Goal: Task Accomplishment & Management: Manage account settings

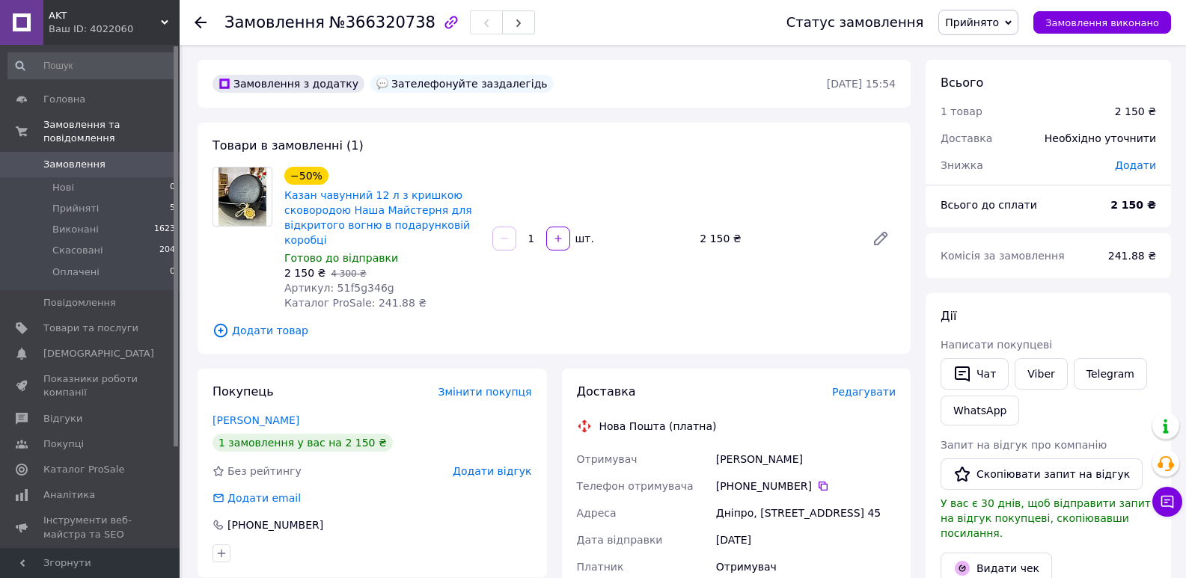
click at [100, 158] on span "Замовлення" at bounding box center [90, 164] width 95 height 13
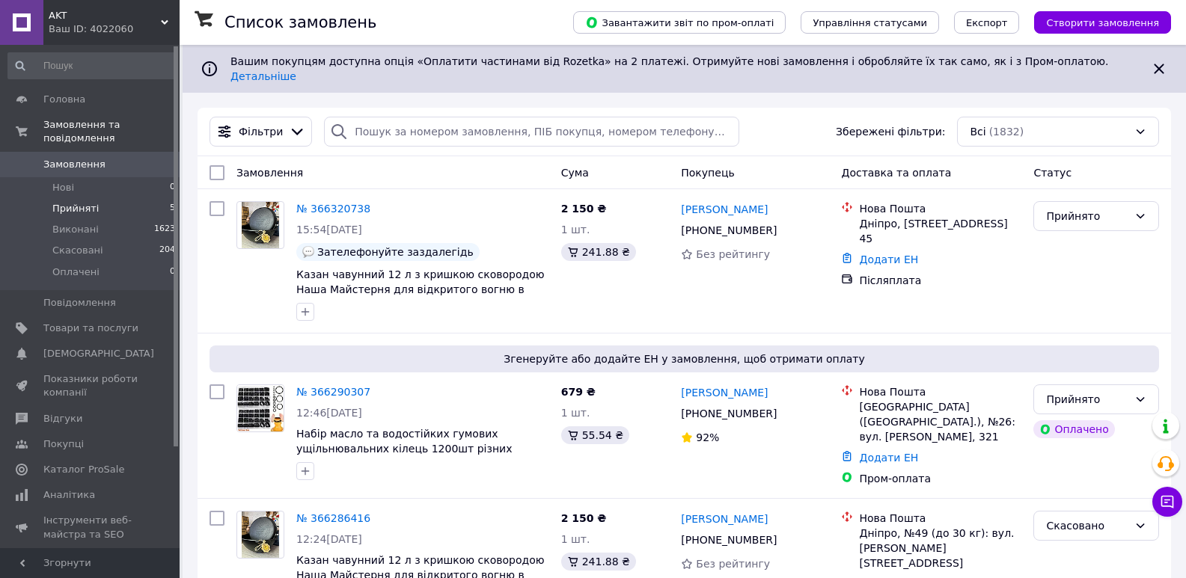
click at [83, 202] on span "Прийняті" at bounding box center [75, 208] width 46 height 13
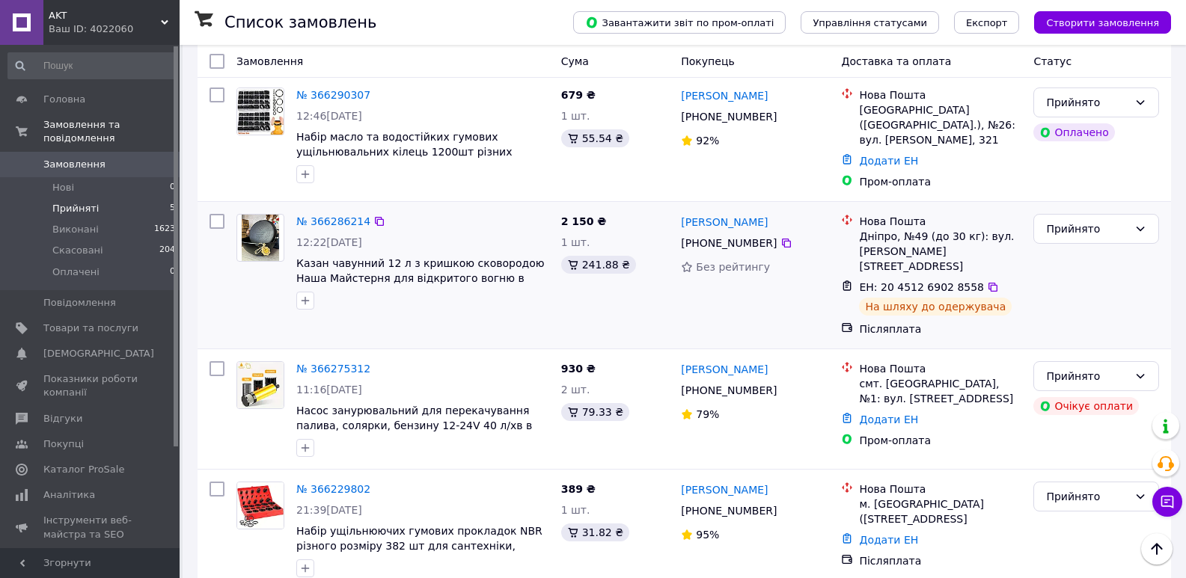
scroll to position [271, 0]
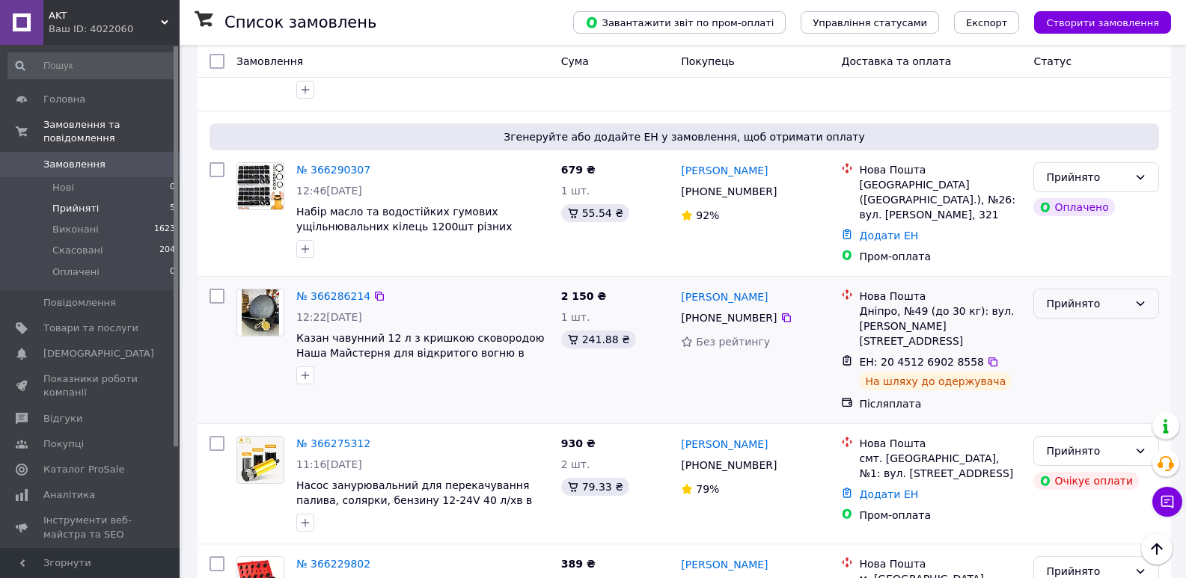
click at [1088, 296] on div "Прийнято" at bounding box center [1087, 304] width 82 height 16
click at [1079, 323] on li "Виконано" at bounding box center [1096, 318] width 124 height 27
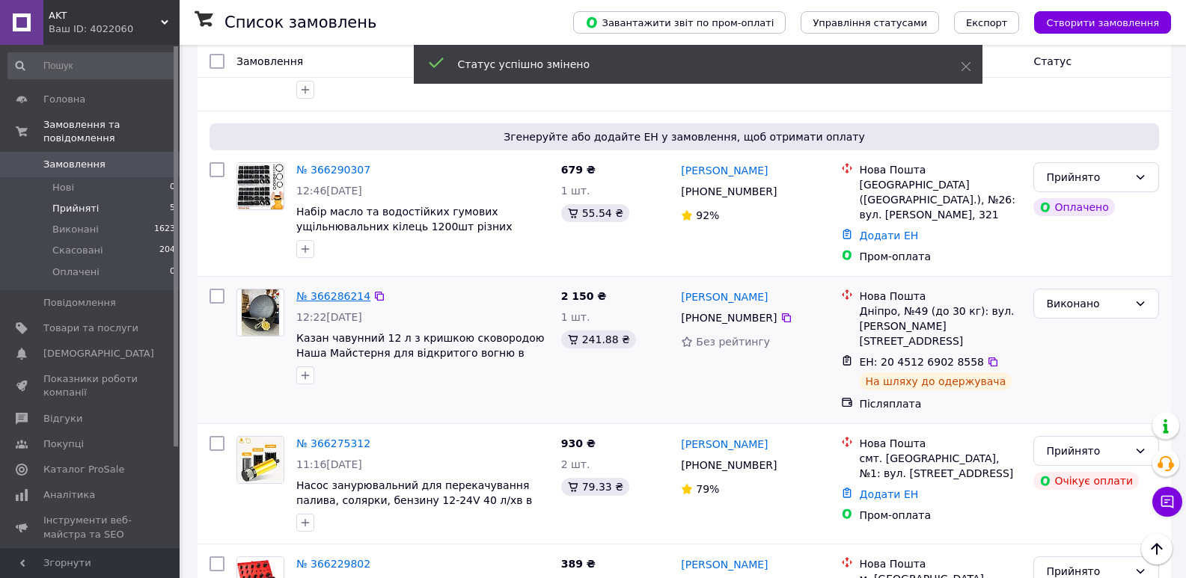
click at [338, 290] on link "№ 366286214" at bounding box center [333, 296] width 74 height 12
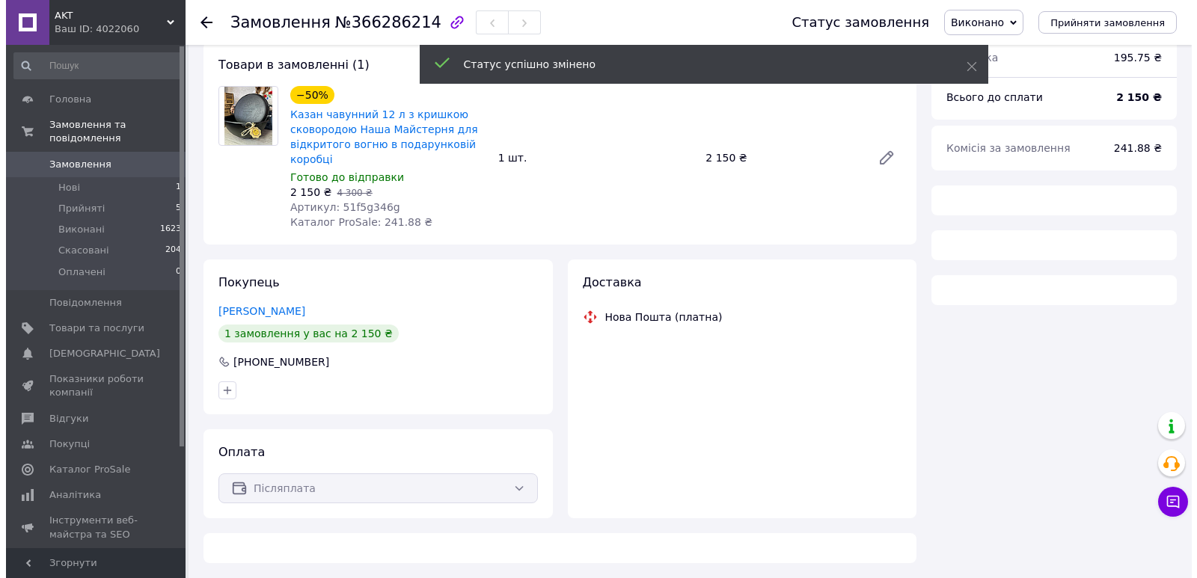
scroll to position [271, 0]
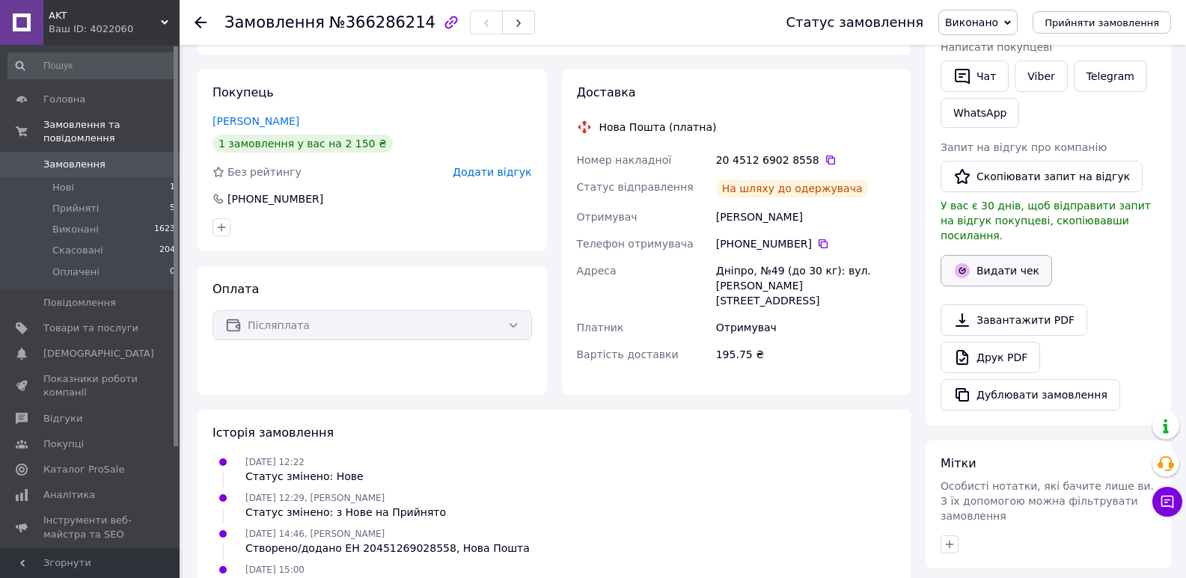
click at [985, 261] on button "Видати чек" at bounding box center [997, 270] width 112 height 31
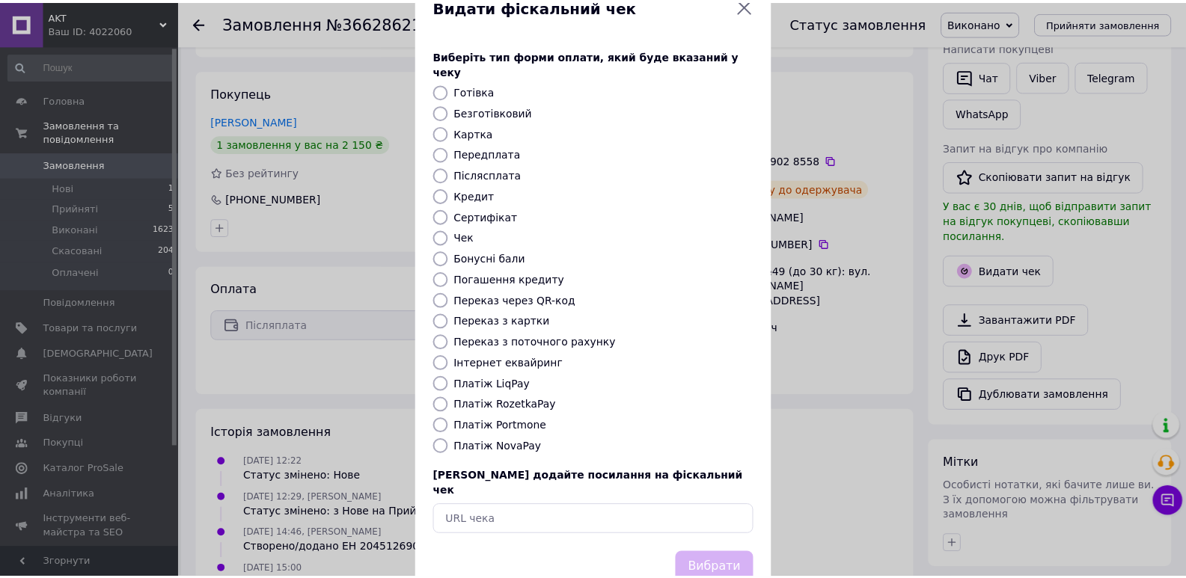
scroll to position [64, 0]
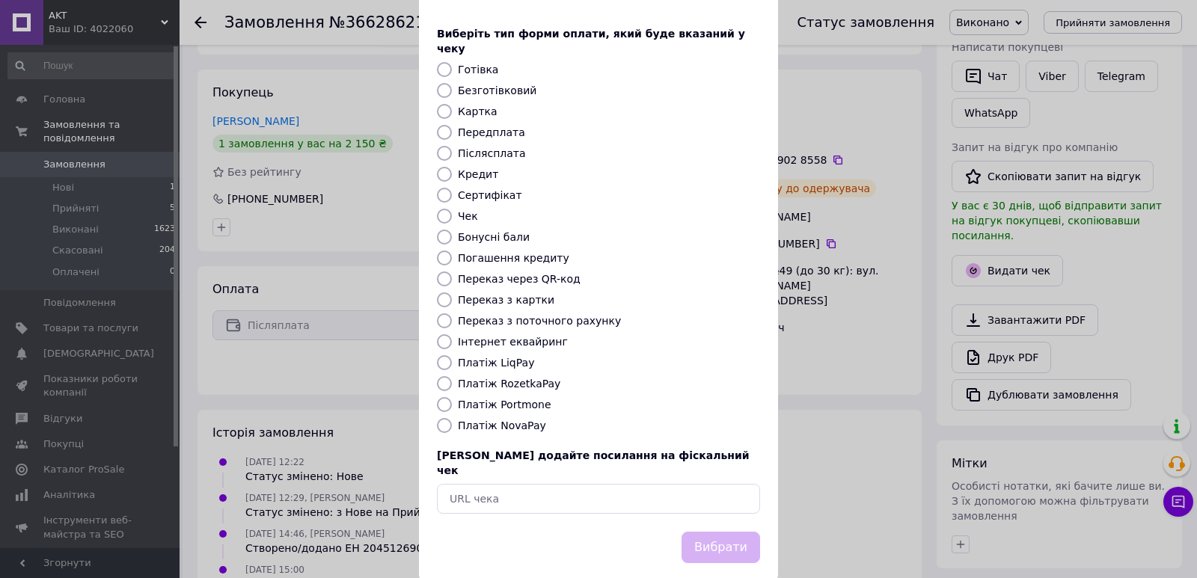
click at [442, 418] on input "Платіж NovaPay" at bounding box center [444, 425] width 15 height 15
radio input "true"
click at [727, 532] on button "Вибрати" at bounding box center [721, 548] width 79 height 32
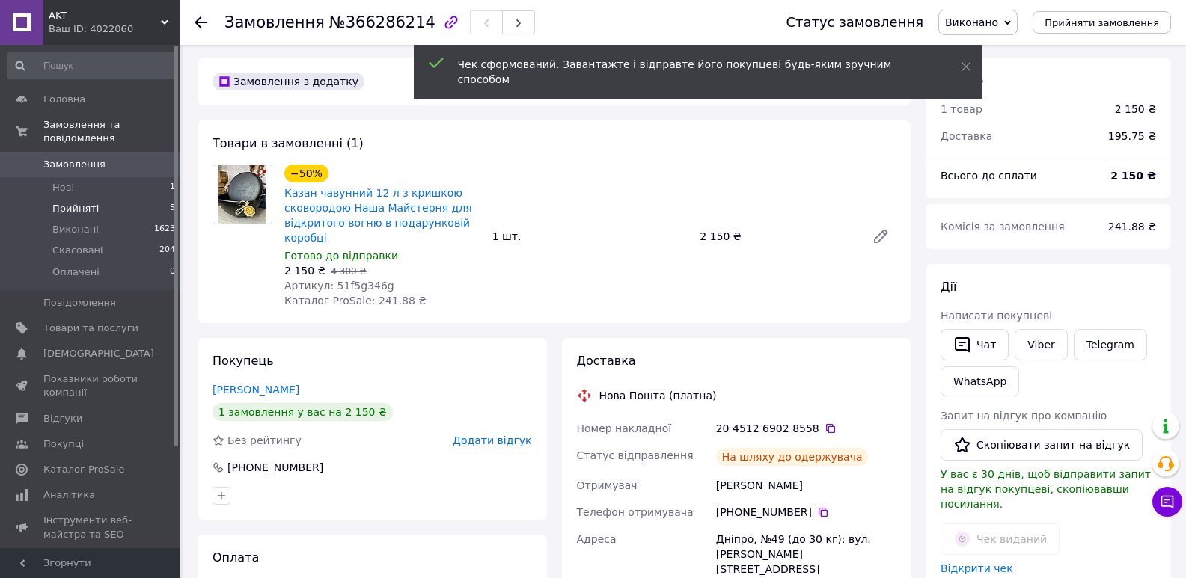
scroll to position [0, 0]
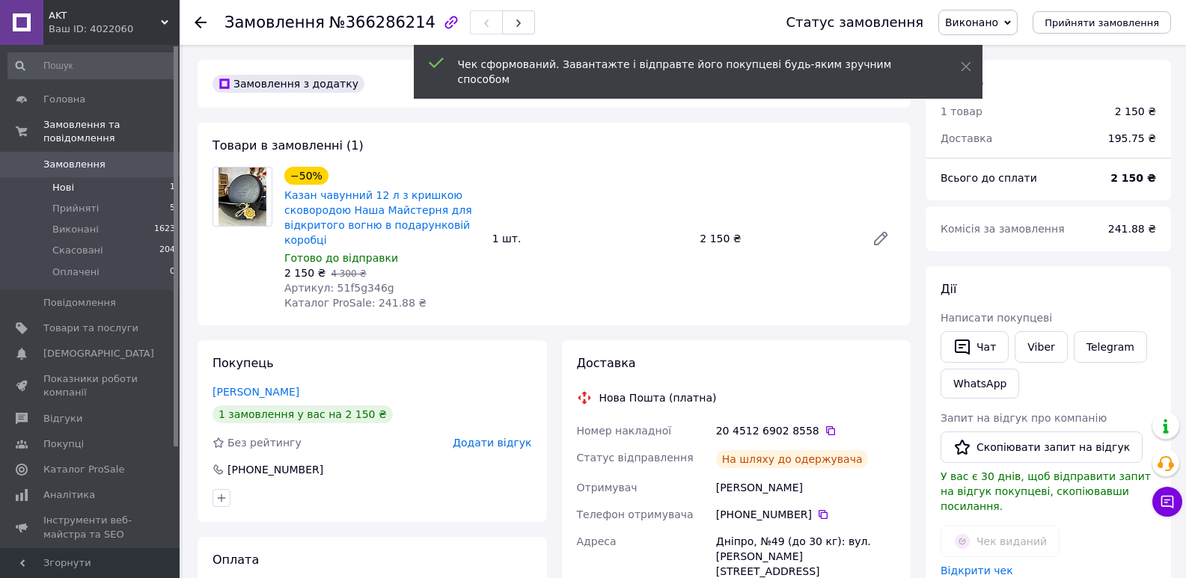
click at [84, 177] on li "Нові 1" at bounding box center [92, 187] width 184 height 21
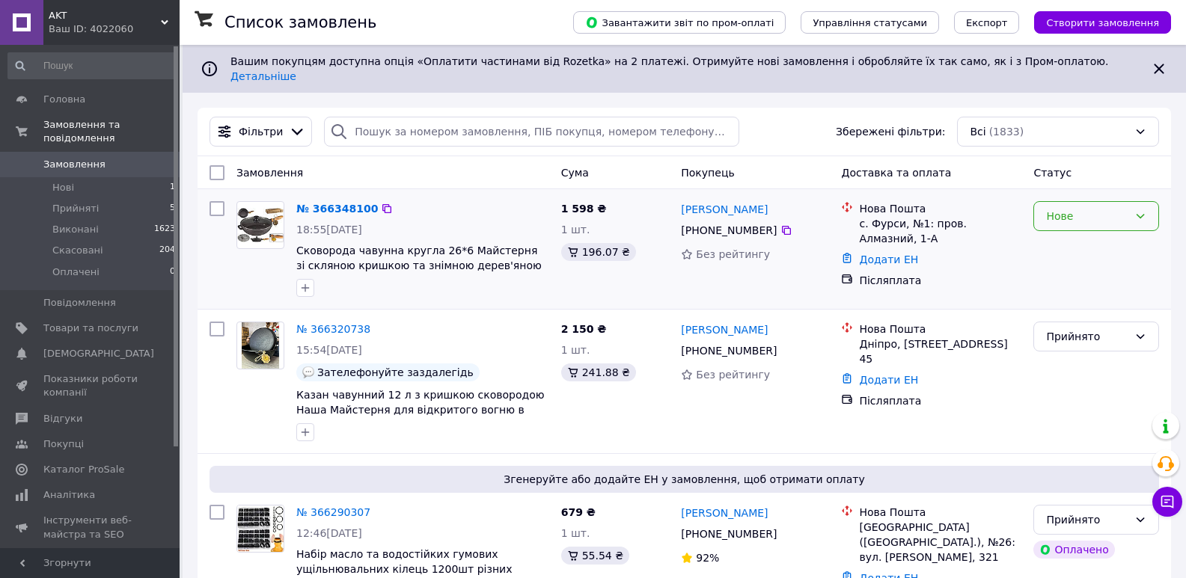
click at [1067, 208] on div "Нове" at bounding box center [1087, 216] width 82 height 16
click at [1074, 230] on li "Прийнято" at bounding box center [1096, 237] width 124 height 27
click at [102, 199] on li "Прийняті 5" at bounding box center [92, 208] width 184 height 21
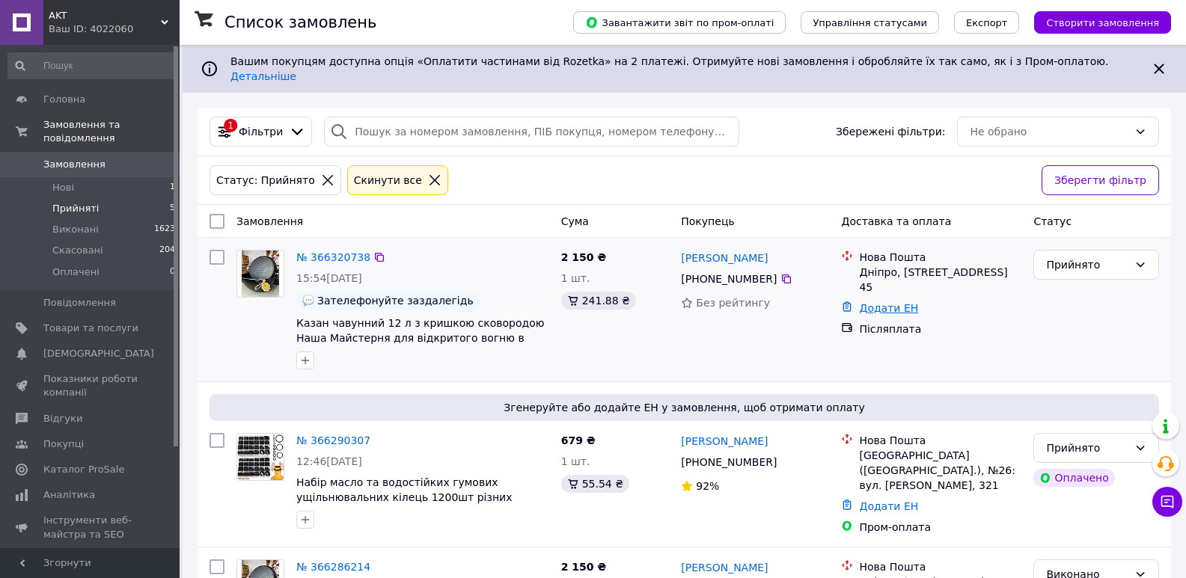
click at [889, 302] on link "Додати ЕН" at bounding box center [888, 308] width 59 height 12
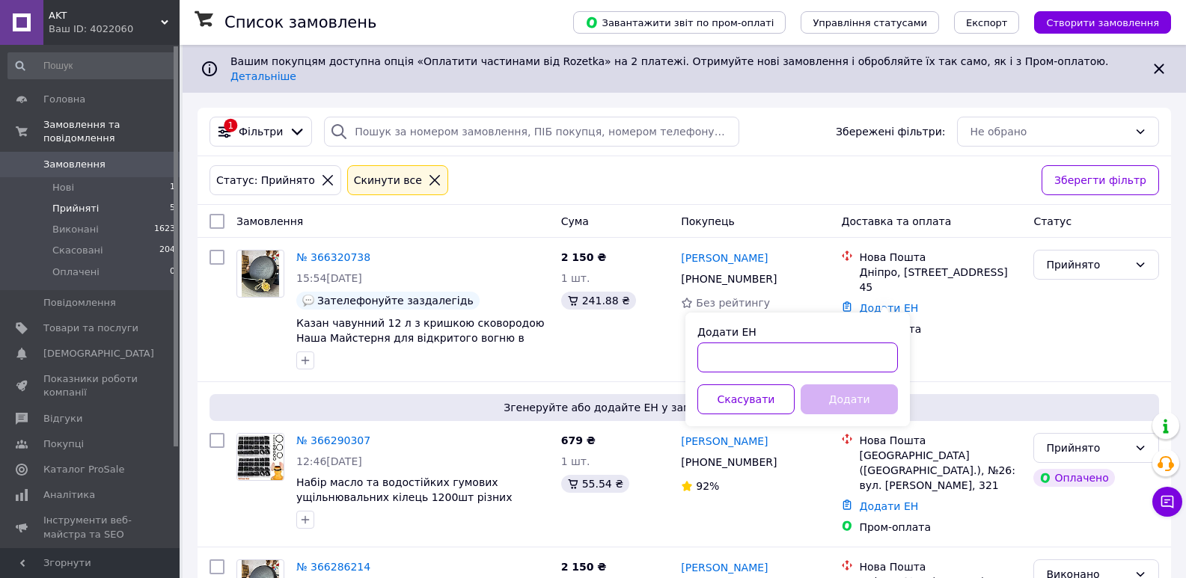
click at [772, 361] on input "Додати ЕН" at bounding box center [797, 358] width 201 height 30
paste input "20451269028558"
type input "20451269028558"
click at [868, 399] on button "Додати" at bounding box center [849, 400] width 97 height 30
click at [880, 357] on button "button" at bounding box center [883, 358] width 30 height 30
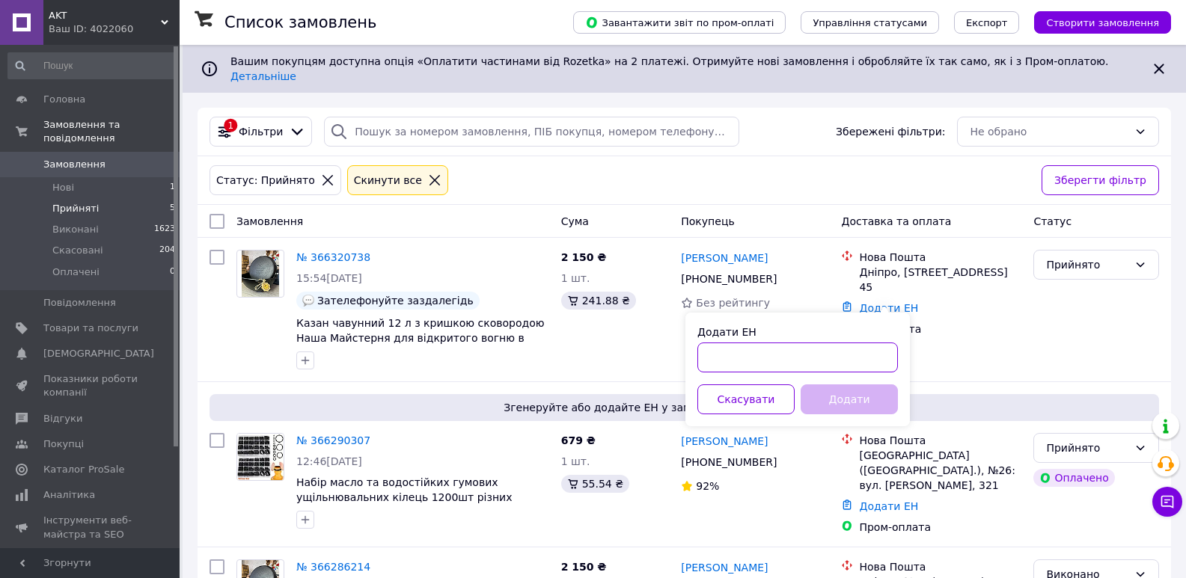
paste input "20451269195631"
type input "20451269195631"
click at [827, 400] on button "Додати" at bounding box center [849, 400] width 97 height 30
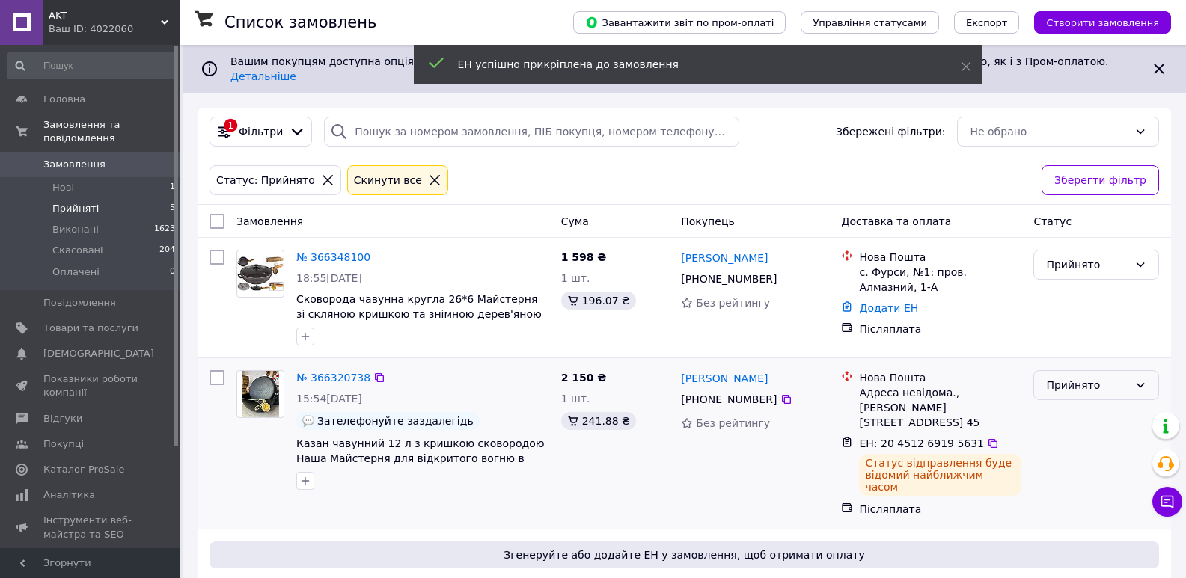
click at [1069, 380] on div "Прийнято" at bounding box center [1087, 385] width 82 height 16
click at [1069, 405] on li "Виконано" at bounding box center [1096, 406] width 124 height 27
click at [336, 372] on link "№ 366320738" at bounding box center [333, 378] width 74 height 12
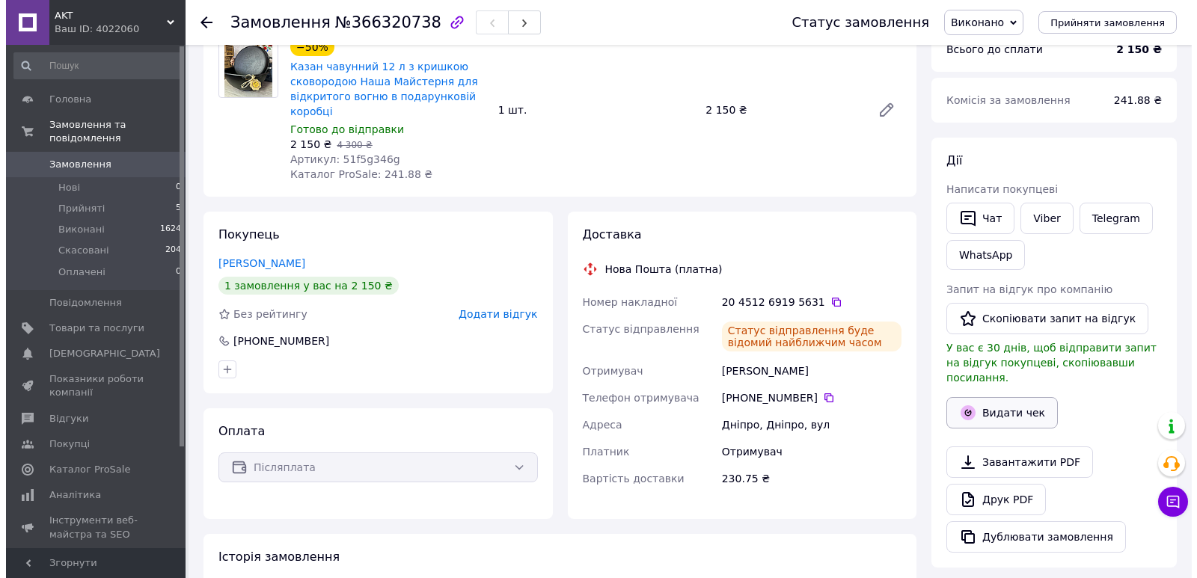
scroll to position [150, 0]
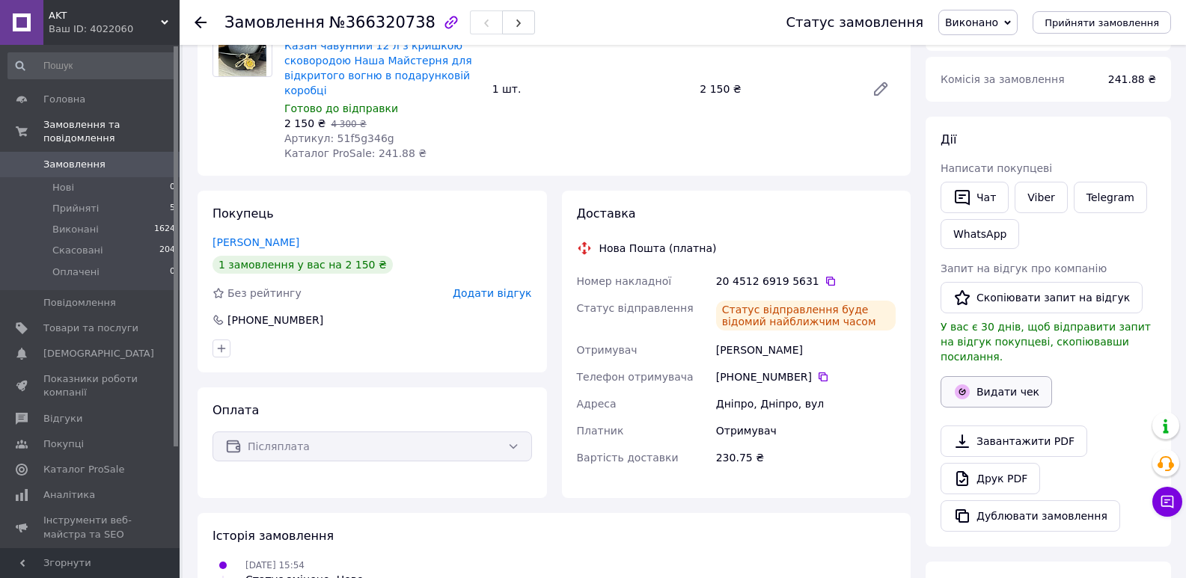
click at [989, 376] on button "Видати чек" at bounding box center [997, 391] width 112 height 31
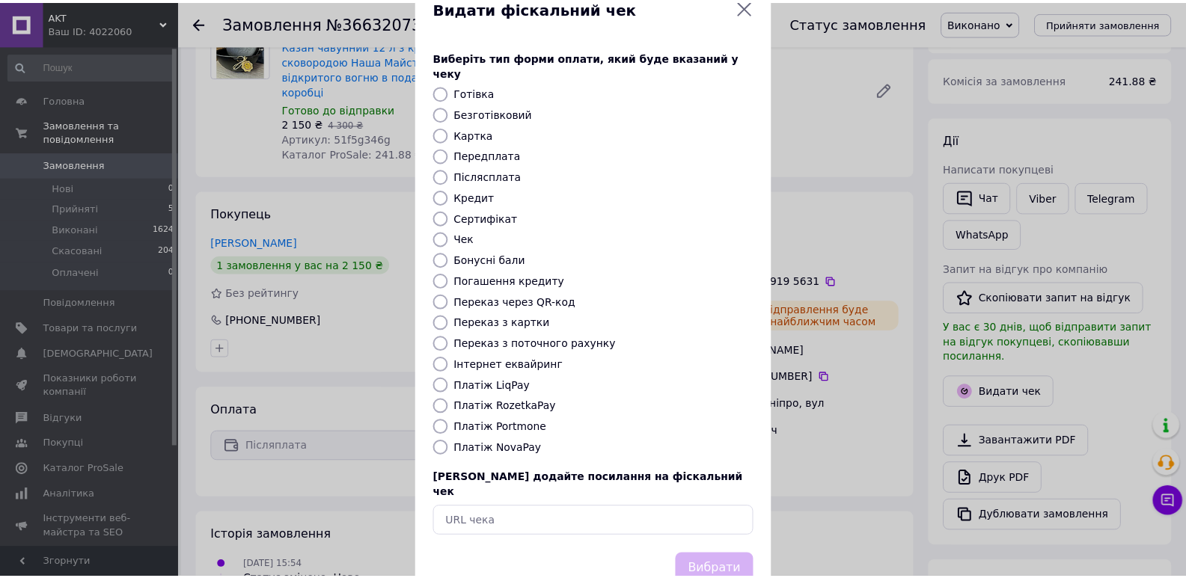
scroll to position [64, 0]
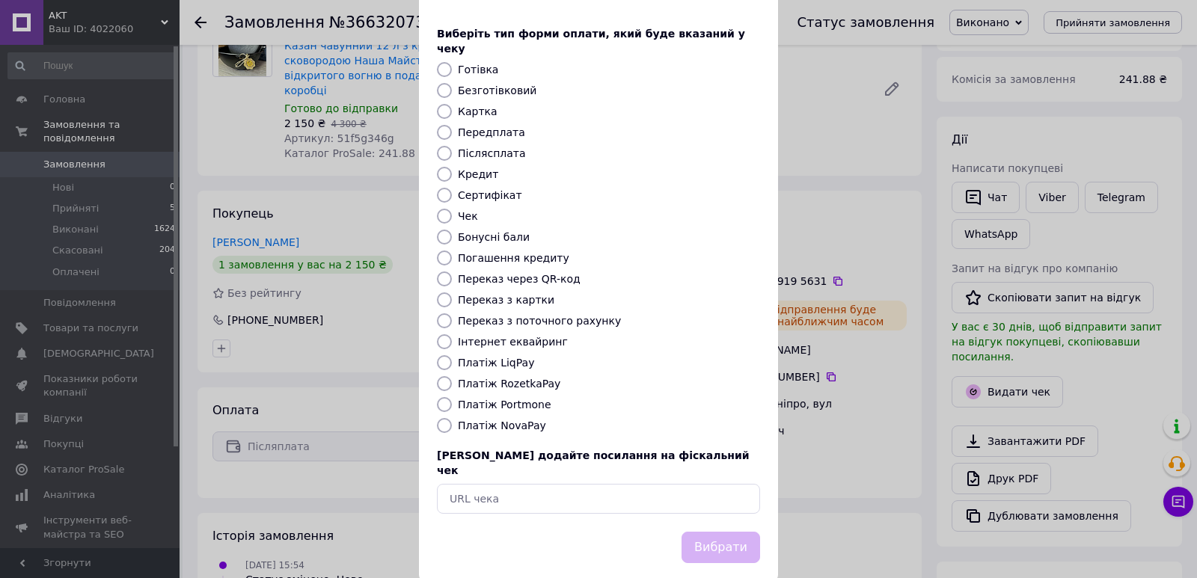
click at [441, 418] on input "Платіж NovaPay" at bounding box center [444, 425] width 15 height 15
radio input "true"
click at [718, 532] on button "Вибрати" at bounding box center [721, 548] width 79 height 32
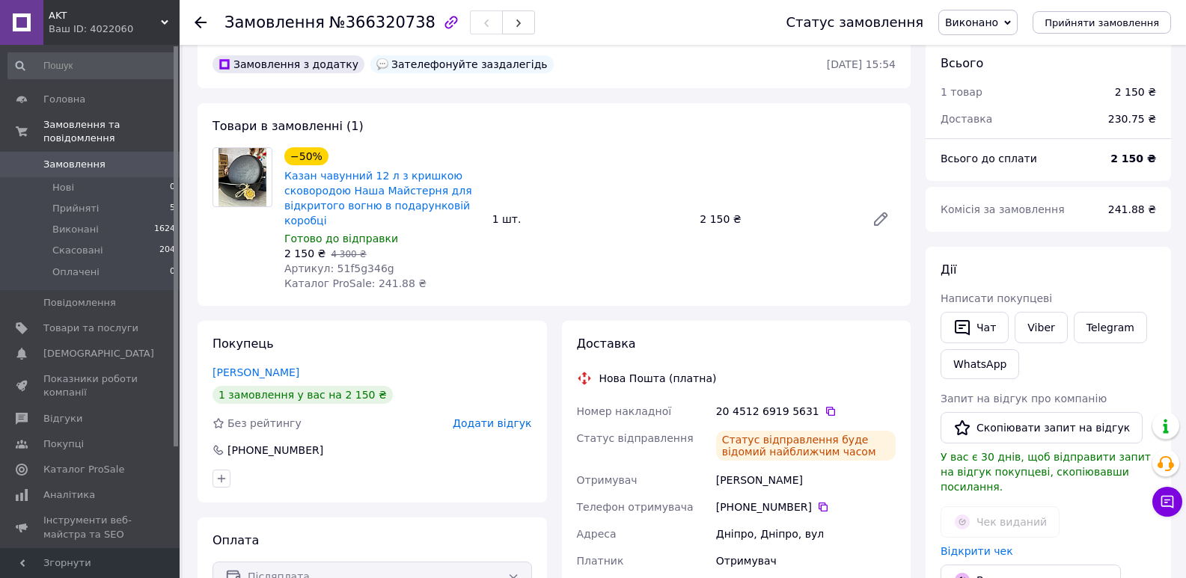
scroll to position [0, 0]
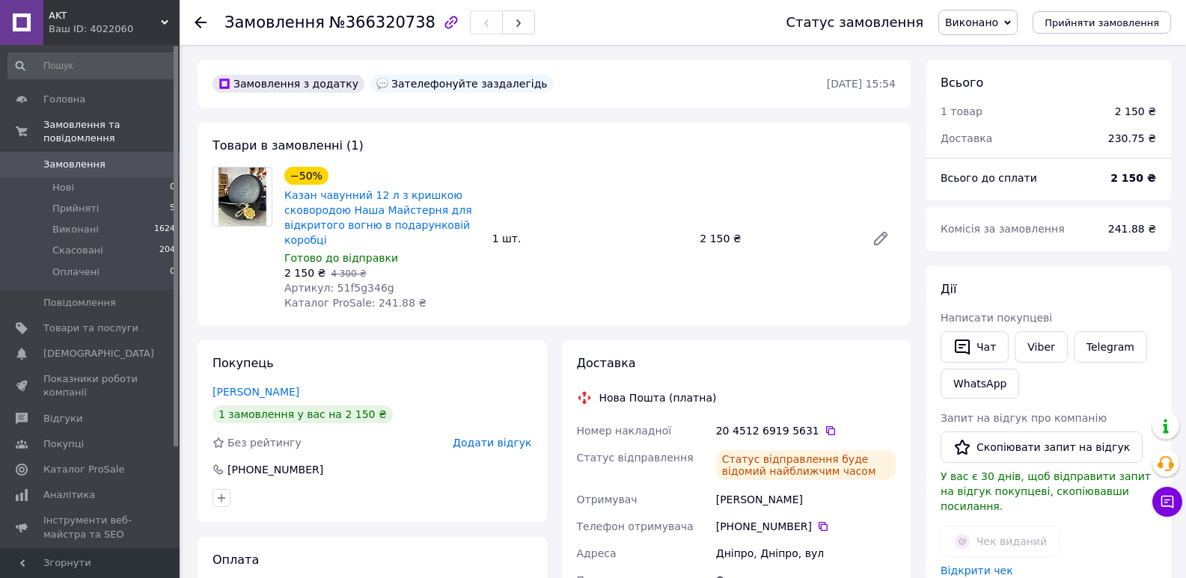
click at [100, 158] on span "Замовлення" at bounding box center [90, 164] width 95 height 13
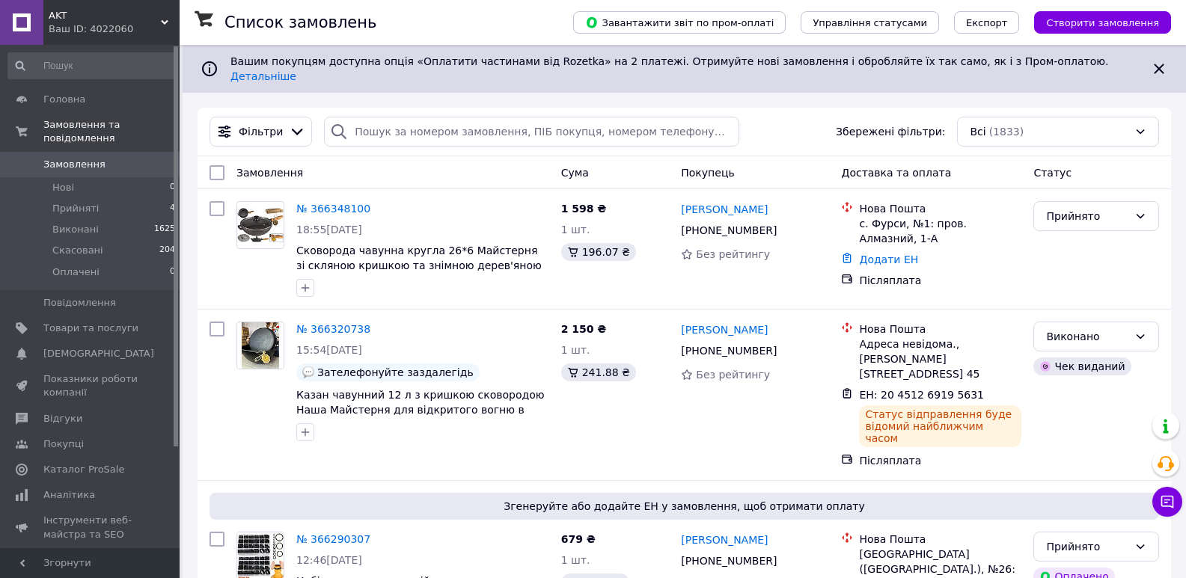
click at [97, 158] on span "Замовлення" at bounding box center [74, 164] width 62 height 13
